Goal: Go to known website: Access a specific website the user already knows

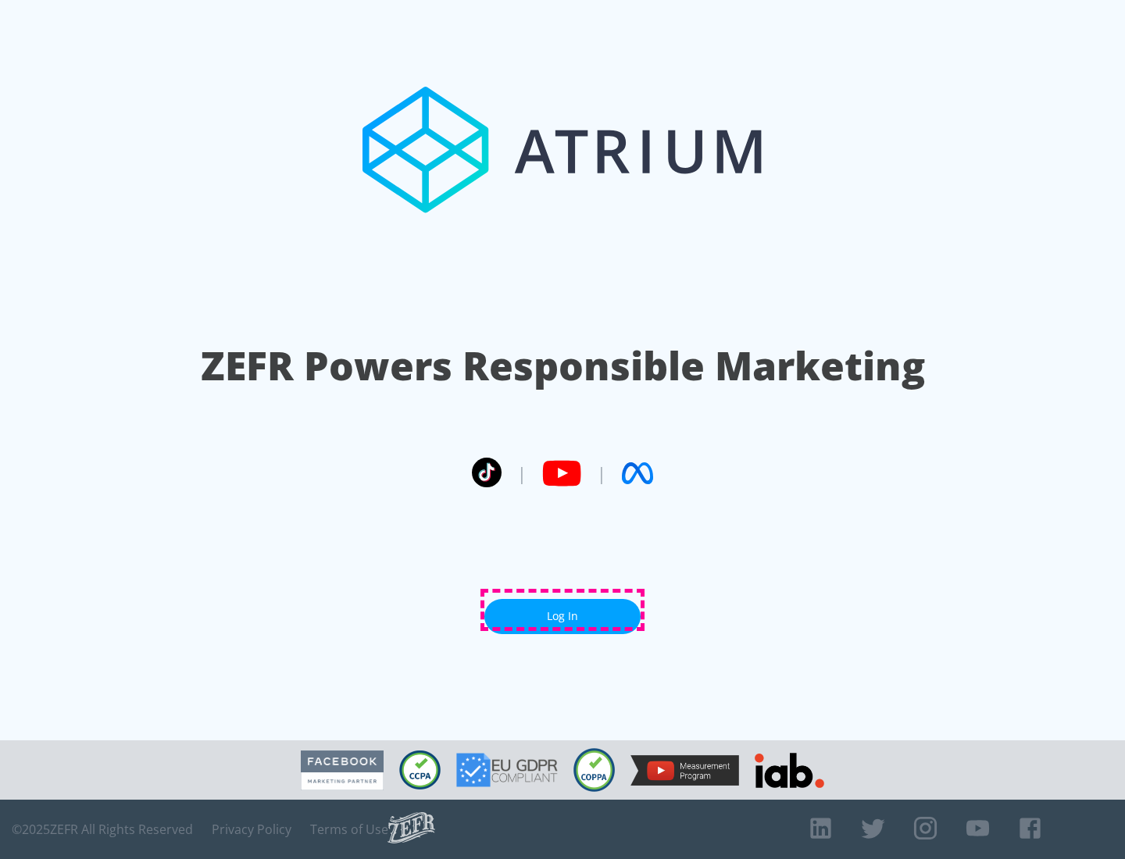
click at [562, 610] on link "Log In" at bounding box center [562, 616] width 156 height 35
